Goal: Transaction & Acquisition: Book appointment/travel/reservation

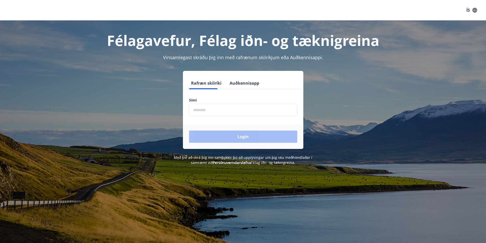
click at [198, 114] on input "phone" at bounding box center [243, 110] width 108 height 13
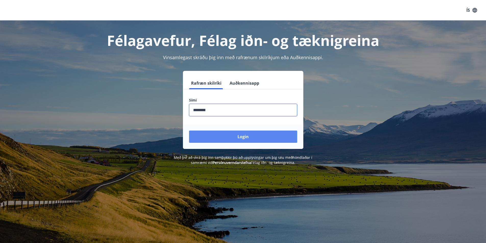
type input "********"
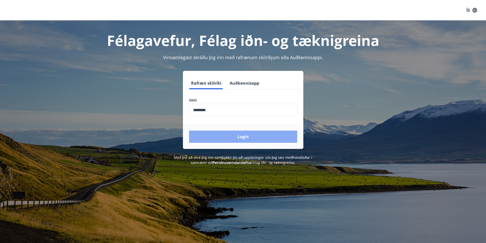
click at [263, 141] on button "Login" at bounding box center [243, 137] width 108 height 12
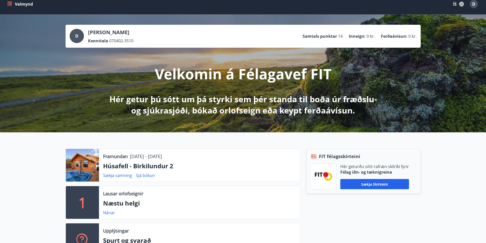
scroll to position [26, 0]
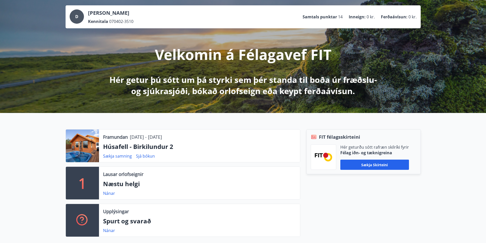
click at [69, 132] on div at bounding box center [82, 146] width 33 height 33
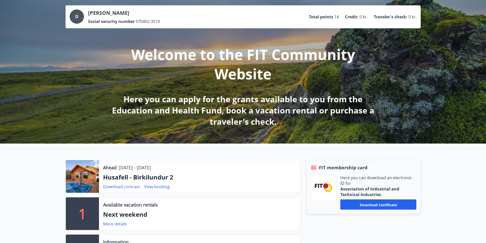
drag, startPoint x: 39, startPoint y: 159, endPoint x: 46, endPoint y: 187, distance: 28.8
click at [46, 187] on div "Ahead [DATE] - [DATE] Husafell - Birkilundur 2 Download contract View booking 1…" at bounding box center [243, 212] width 486 height 136
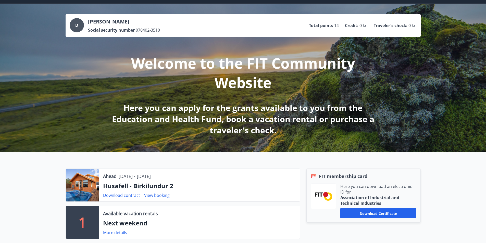
scroll to position [0, 0]
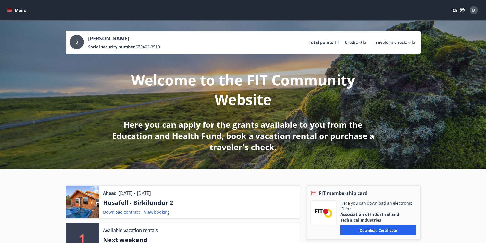
click at [9, 10] on icon "menu" at bounding box center [9, 10] width 5 height 5
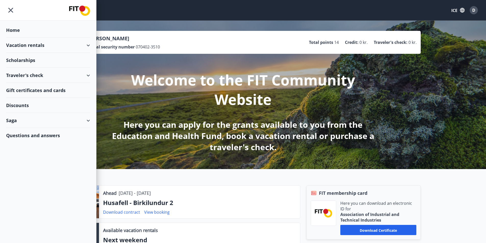
click at [50, 76] on div "Traveler's check" at bounding box center [48, 75] width 84 height 15
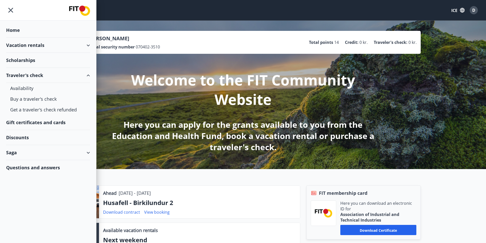
click at [31, 142] on div "Discounts" at bounding box center [48, 137] width 84 height 15
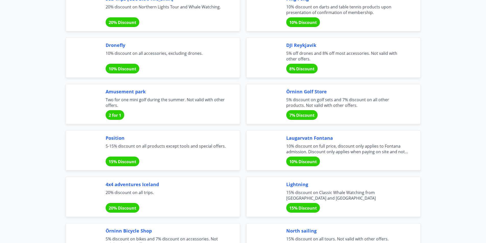
scroll to position [1098, 0]
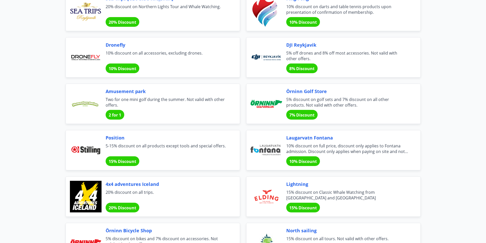
drag, startPoint x: 95, startPoint y: 106, endPoint x: 22, endPoint y: 99, distance: 73.2
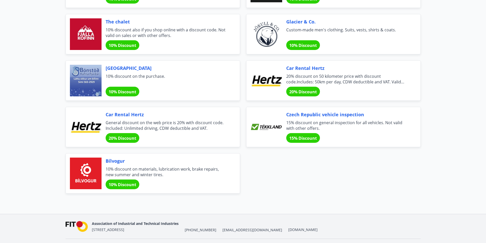
scroll to position [1693, 0]
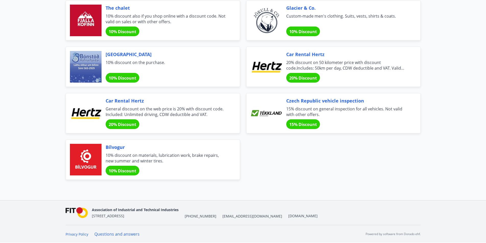
click at [124, 128] on div "20% Discount" at bounding box center [123, 125] width 34 height 10
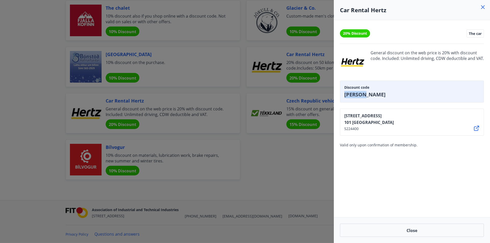
drag, startPoint x: 381, startPoint y: 99, endPoint x: 345, endPoint y: 100, distance: 35.8
click at [345, 100] on div "Discount code [PERSON_NAME]" at bounding box center [412, 92] width 144 height 22
copy font "[PERSON_NAME]"
drag, startPoint x: 307, startPoint y: 190, endPoint x: 304, endPoint y: 187, distance: 4.9
click at [307, 190] on div at bounding box center [245, 121] width 490 height 243
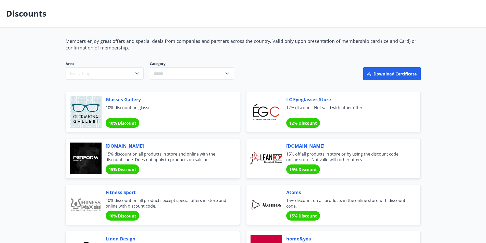
scroll to position [0, 0]
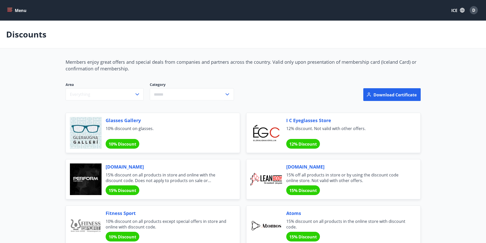
click at [8, 9] on icon "menu" at bounding box center [9, 10] width 5 height 5
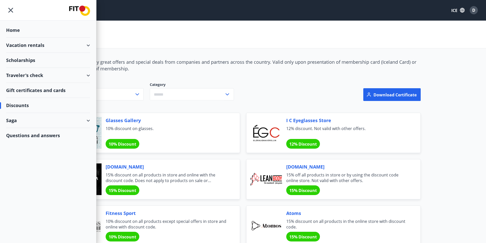
click at [22, 31] on div "Home" at bounding box center [48, 30] width 84 height 15
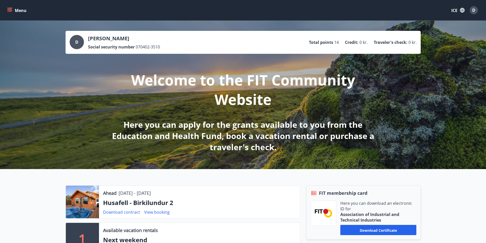
click at [12, 10] on icon "menu" at bounding box center [9, 10] width 5 height 5
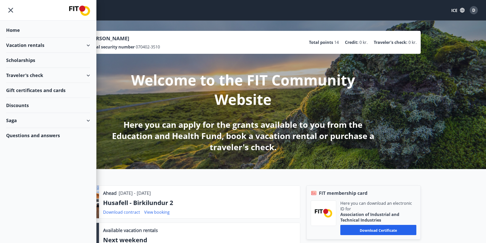
click at [42, 45] on font "Vacation rentals" at bounding box center [25, 45] width 38 height 6
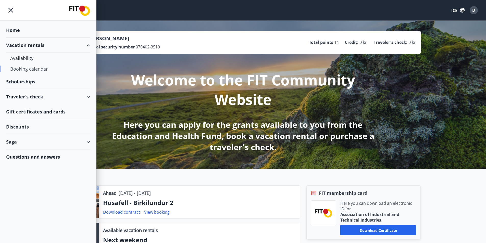
click at [28, 64] on div "Booking calendar" at bounding box center [48, 69] width 76 height 11
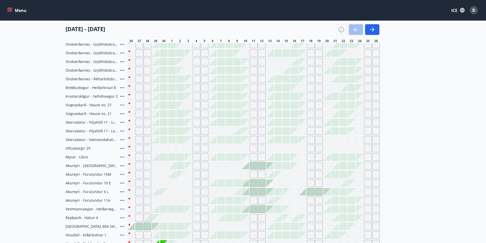
scroll to position [179, 0]
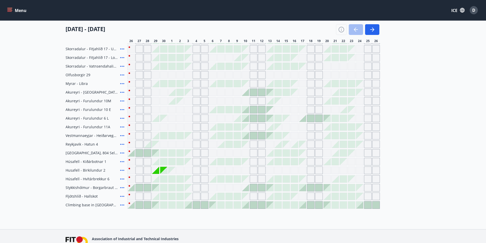
click at [95, 171] on font "Husafell - Birkilundur 2" at bounding box center [86, 170] width 40 height 5
drag, startPoint x: 124, startPoint y: 169, endPoint x: 360, endPoint y: 8, distance: 285.4
click at [124, 168] on icon at bounding box center [122, 171] width 6 height 6
click at [134, 146] on div "[US_STATE] - [GEOGRAPHIC_DATA] - [GEOGRAPHIC_DATA] 1 Viewpoint - [GEOGRAPHIC_DA…" at bounding box center [243, 70] width 355 height 277
click at [9, 9] on icon "menu" at bounding box center [9, 9] width 5 height 1
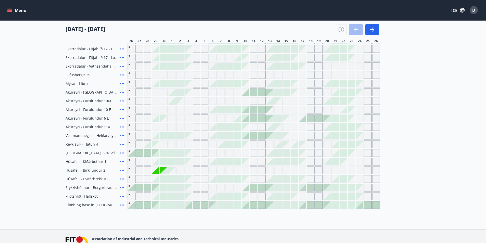
click at [10, 10] on icon "menu" at bounding box center [9, 10] width 5 height 5
click at [15, 10] on button "Menu" at bounding box center [17, 10] width 22 height 9
click at [29, 8] on div "Menu ICE D" at bounding box center [243, 10] width 474 height 12
